Goal: Information Seeking & Learning: Learn about a topic

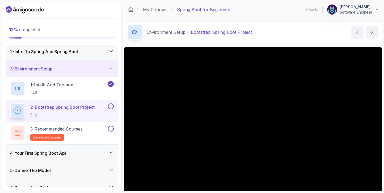
scroll to position [39, 0]
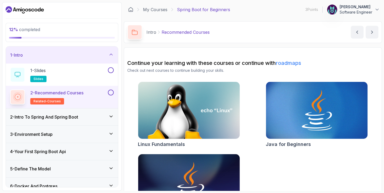
click at [109, 56] on icon at bounding box center [111, 54] width 5 height 5
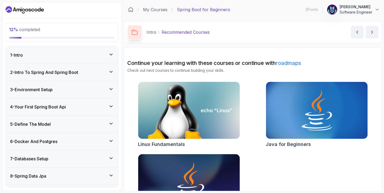
click at [78, 92] on div "3 - Environment Setup" at bounding box center [62, 89] width 104 height 6
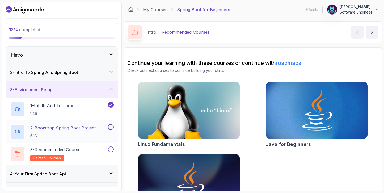
click at [74, 132] on h2 "2 - Bootstrap Spring Boot Project 5:18" at bounding box center [62, 132] width 65 height 14
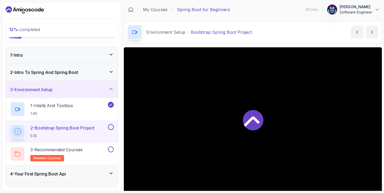
scroll to position [31, 0]
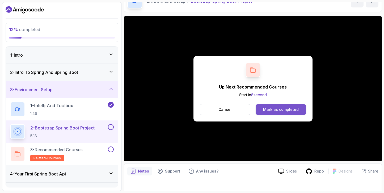
click at [270, 109] on div "Mark as completed" at bounding box center [281, 109] width 36 height 5
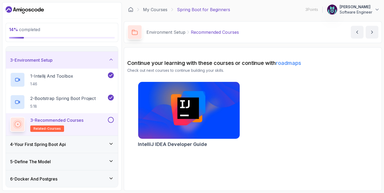
scroll to position [37, 0]
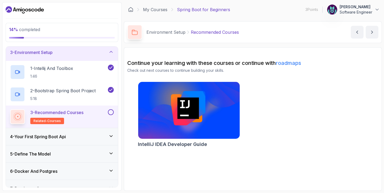
click at [290, 65] on link "roadmaps" at bounding box center [288, 63] width 25 height 6
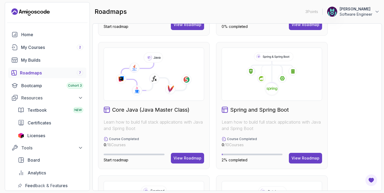
scroll to position [102, 0]
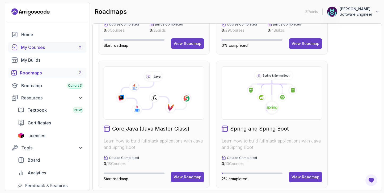
click at [45, 50] on div "My Courses 2" at bounding box center [52, 47] width 62 height 6
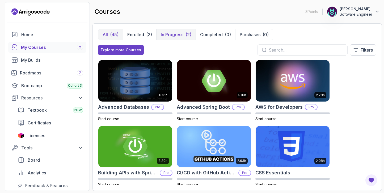
click at [176, 35] on p "In Progress" at bounding box center [172, 34] width 23 height 6
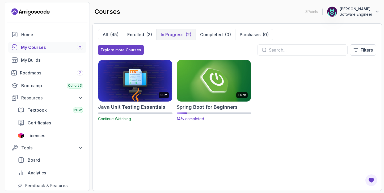
click at [198, 82] on img at bounding box center [214, 80] width 78 height 43
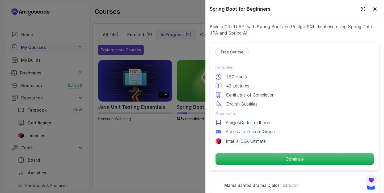
scroll to position [123, 0]
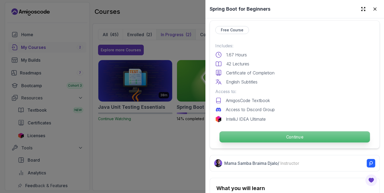
click at [266, 135] on p "Continue" at bounding box center [295, 136] width 151 height 11
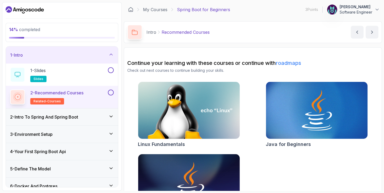
click at [110, 57] on div "1 - Intro" at bounding box center [62, 55] width 104 height 6
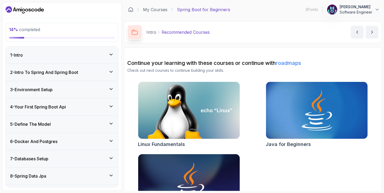
click at [91, 93] on div "3 - Environment Setup" at bounding box center [62, 89] width 104 height 6
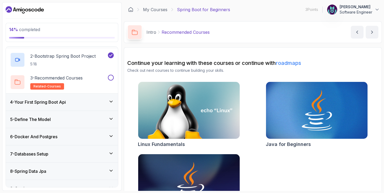
scroll to position [73, 0]
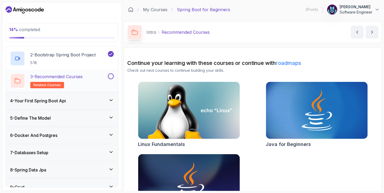
click at [111, 76] on button at bounding box center [111, 76] width 6 height 6
click at [83, 84] on h2 "3 - Recommended Courses related-courses" at bounding box center [56, 80] width 52 height 15
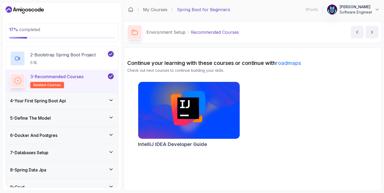
click at [81, 101] on div "4 - Your First Spring Boot Api" at bounding box center [62, 101] width 104 height 6
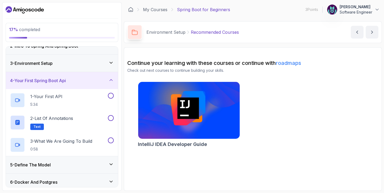
scroll to position [26, 0]
click at [83, 104] on div "1 - Your First API 5:34" at bounding box center [58, 100] width 97 height 15
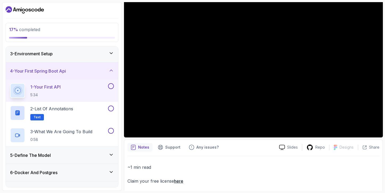
scroll to position [60, 0]
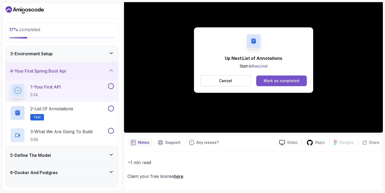
click at [274, 80] on div "Mark as completed" at bounding box center [282, 80] width 36 height 5
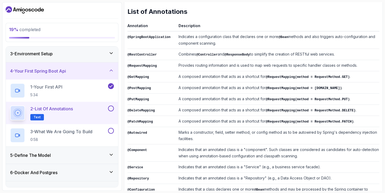
scroll to position [76, 0]
